Goal: Task Accomplishment & Management: Use online tool/utility

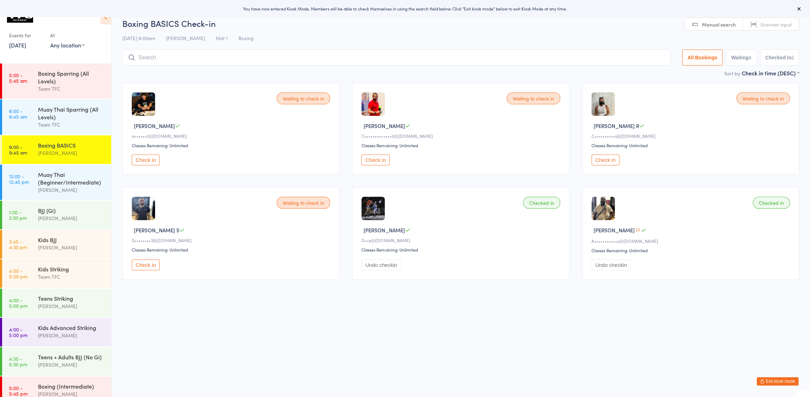
click at [764, 358] on html "You have now entered Kiosk Mode. Members will be able to check themselves in us…" at bounding box center [405, 198] width 810 height 397
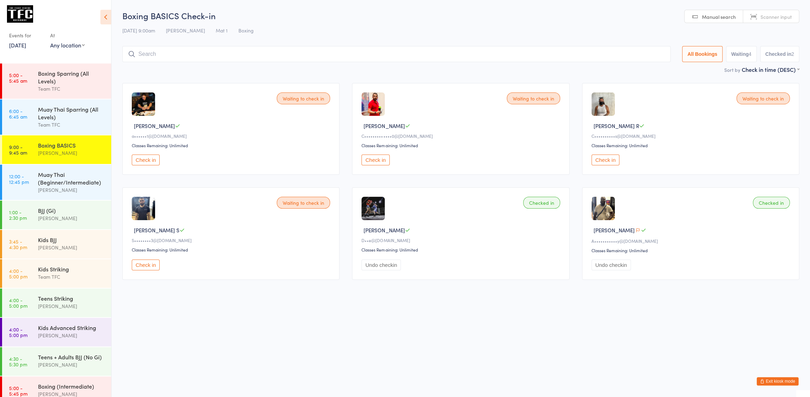
click at [293, 6] on html "You have now entered Kiosk Mode. Members will be able to check themselves in us…" at bounding box center [405, 198] width 810 height 397
click at [343, 32] on div "17 Sep 9:00am Dan Hearn Mat 1 Boxing" at bounding box center [460, 30] width 677 height 11
